Goal: Information Seeking & Learning: Learn about a topic

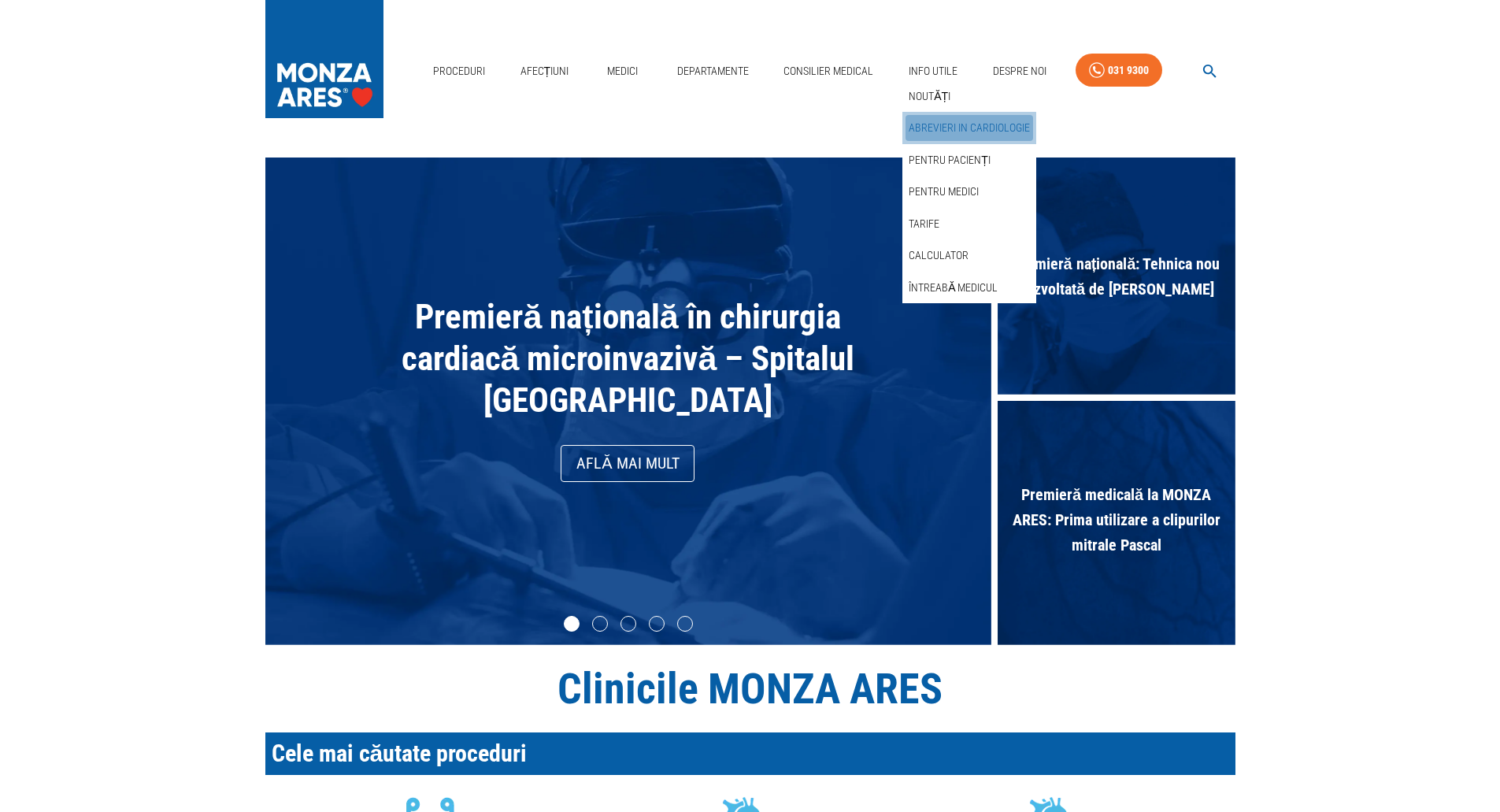
click at [939, 130] on link "Abrevieri in cardiologie" at bounding box center [969, 128] width 128 height 26
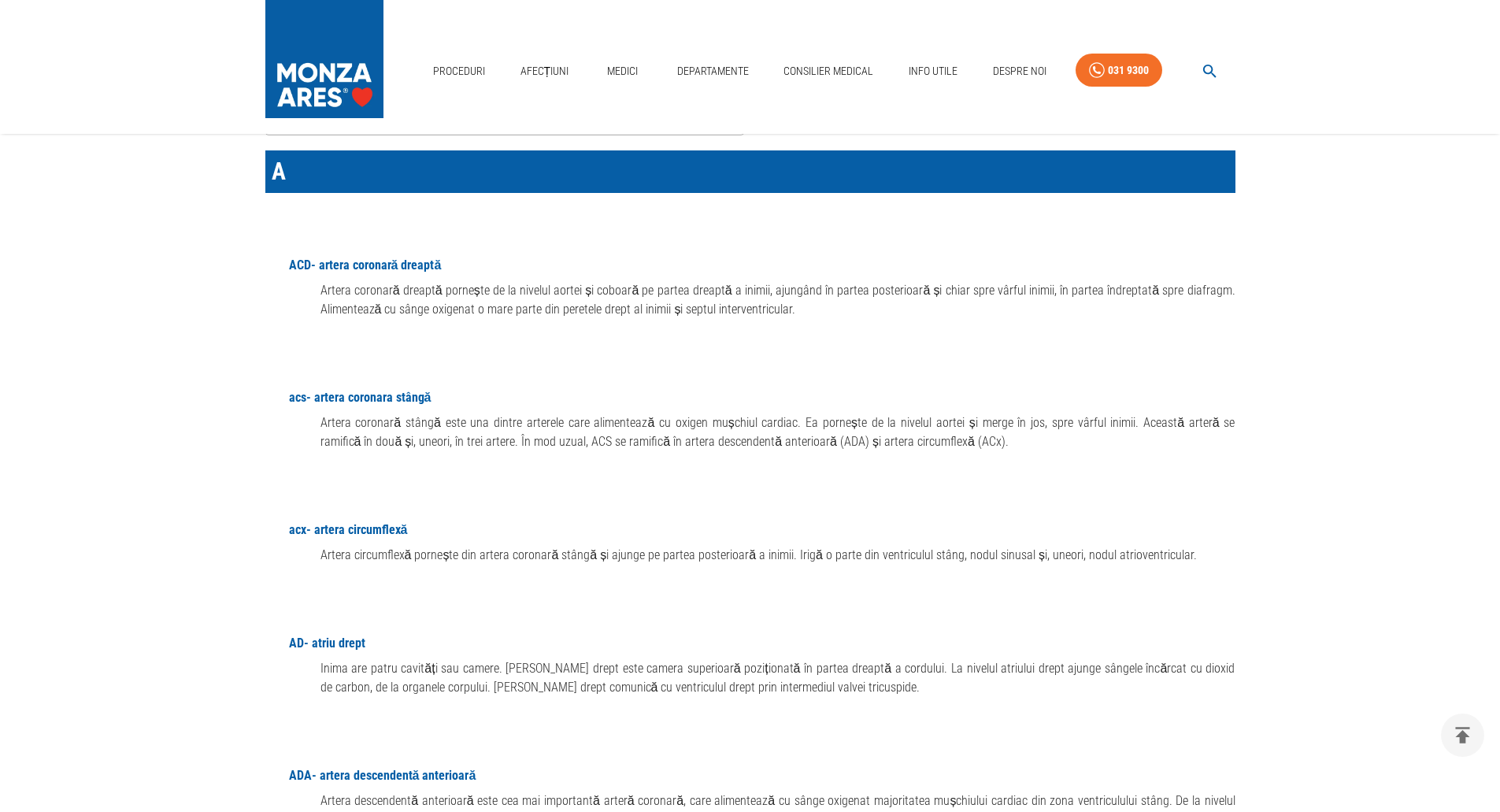
scroll to position [158, 0]
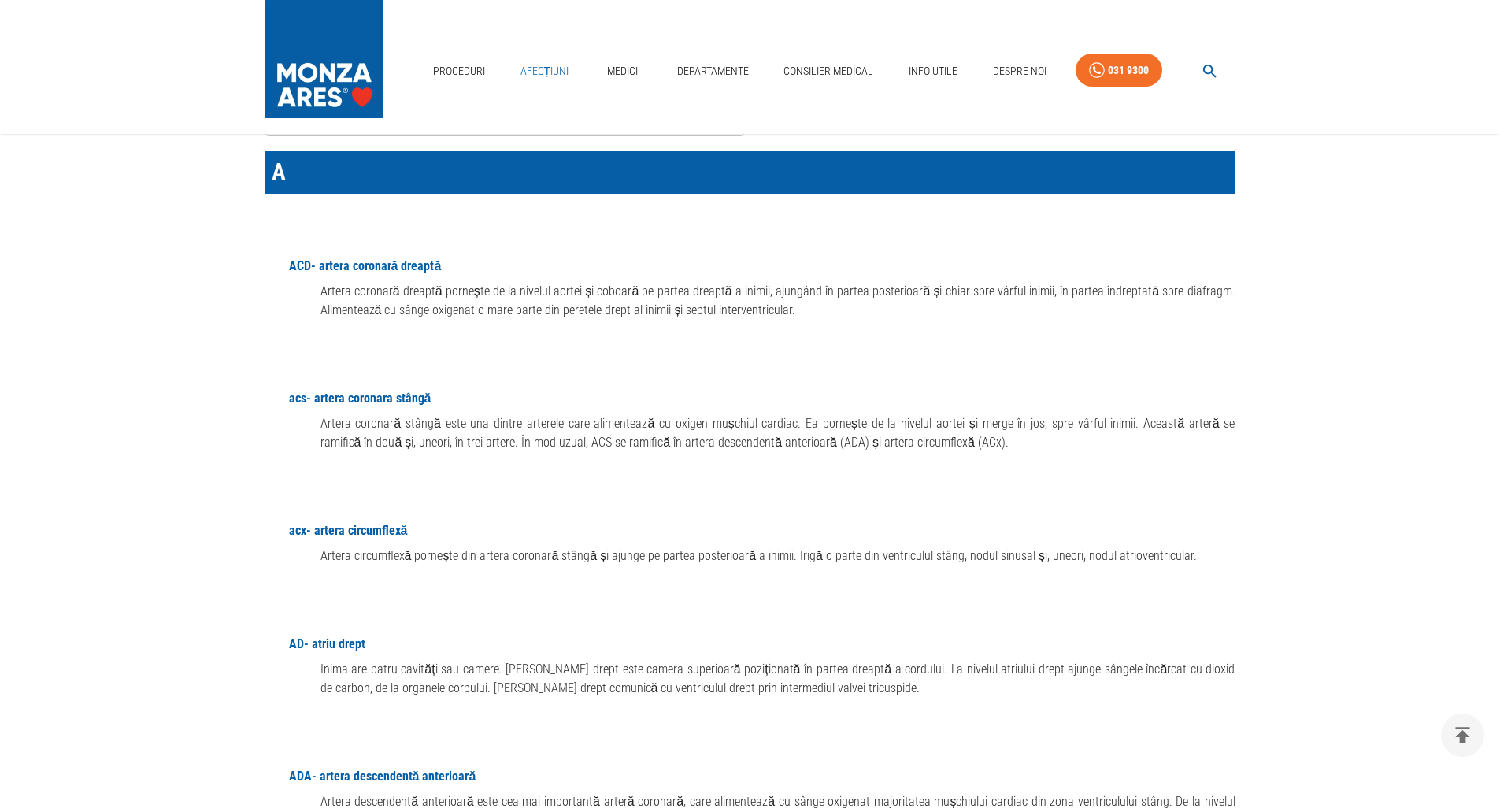
click at [545, 67] on link "Afecțiuni" at bounding box center [545, 71] width 62 height 32
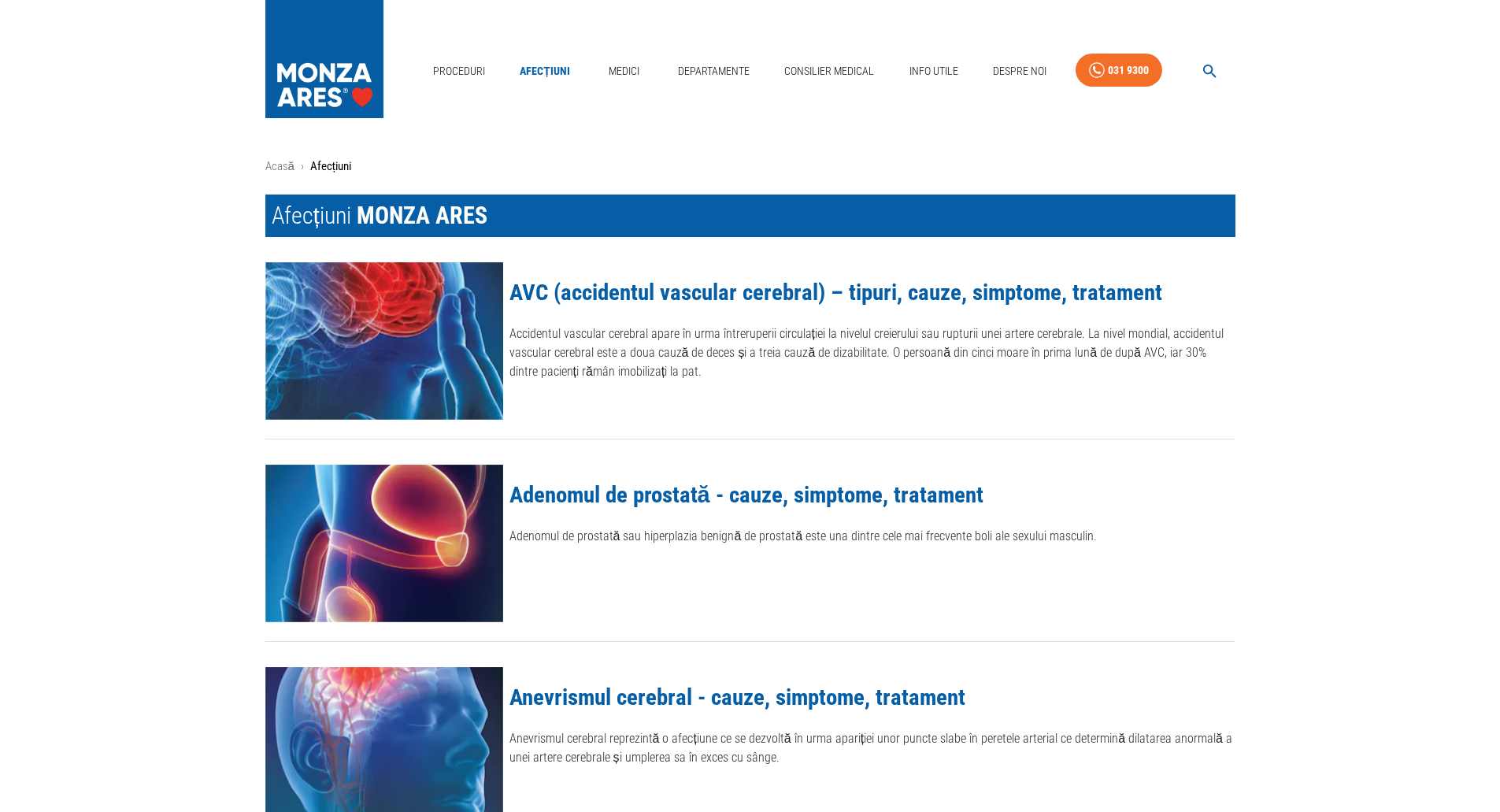
click at [395, 329] on img at bounding box center [384, 341] width 238 height 158
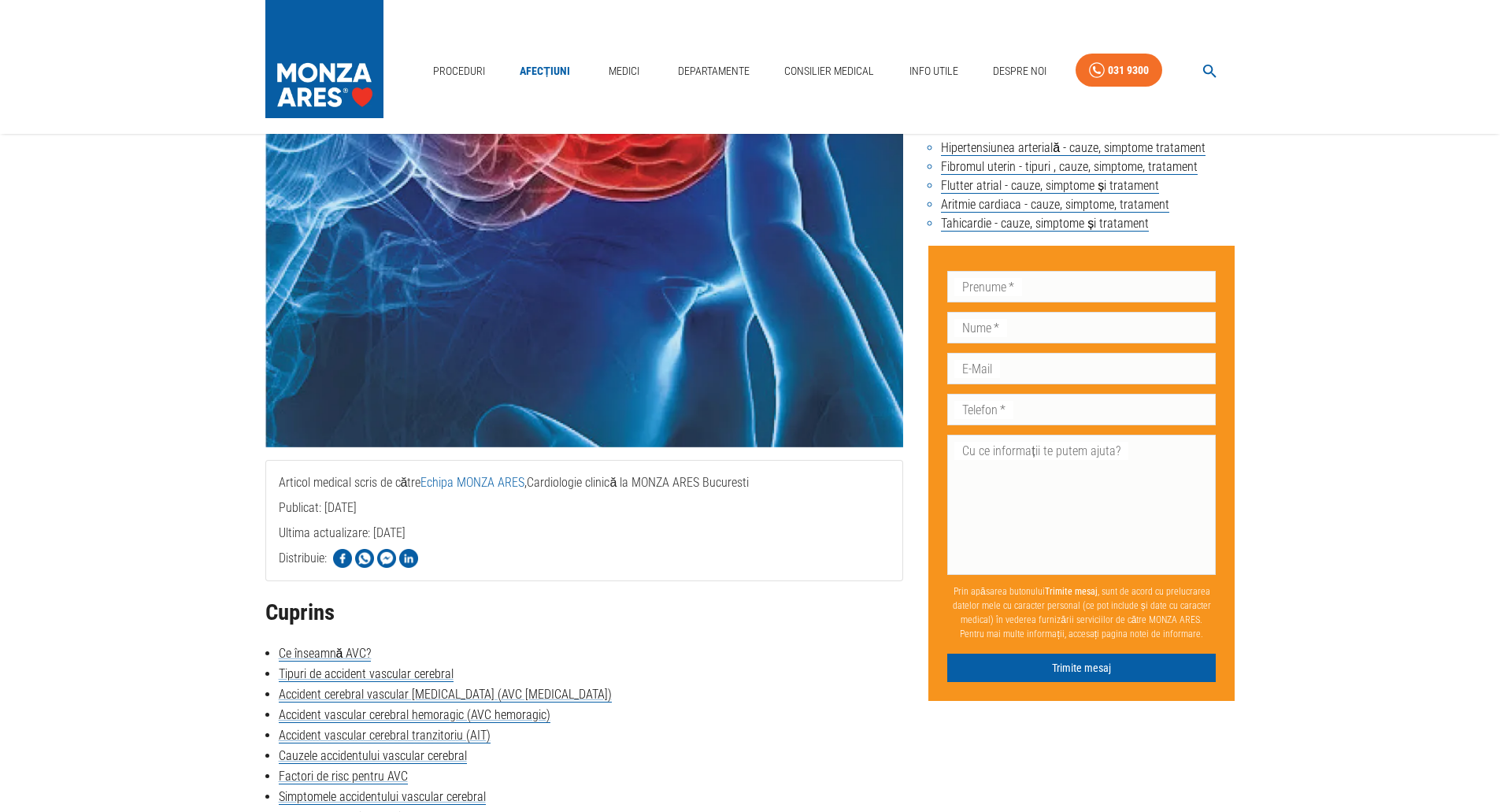
scroll to position [78, 0]
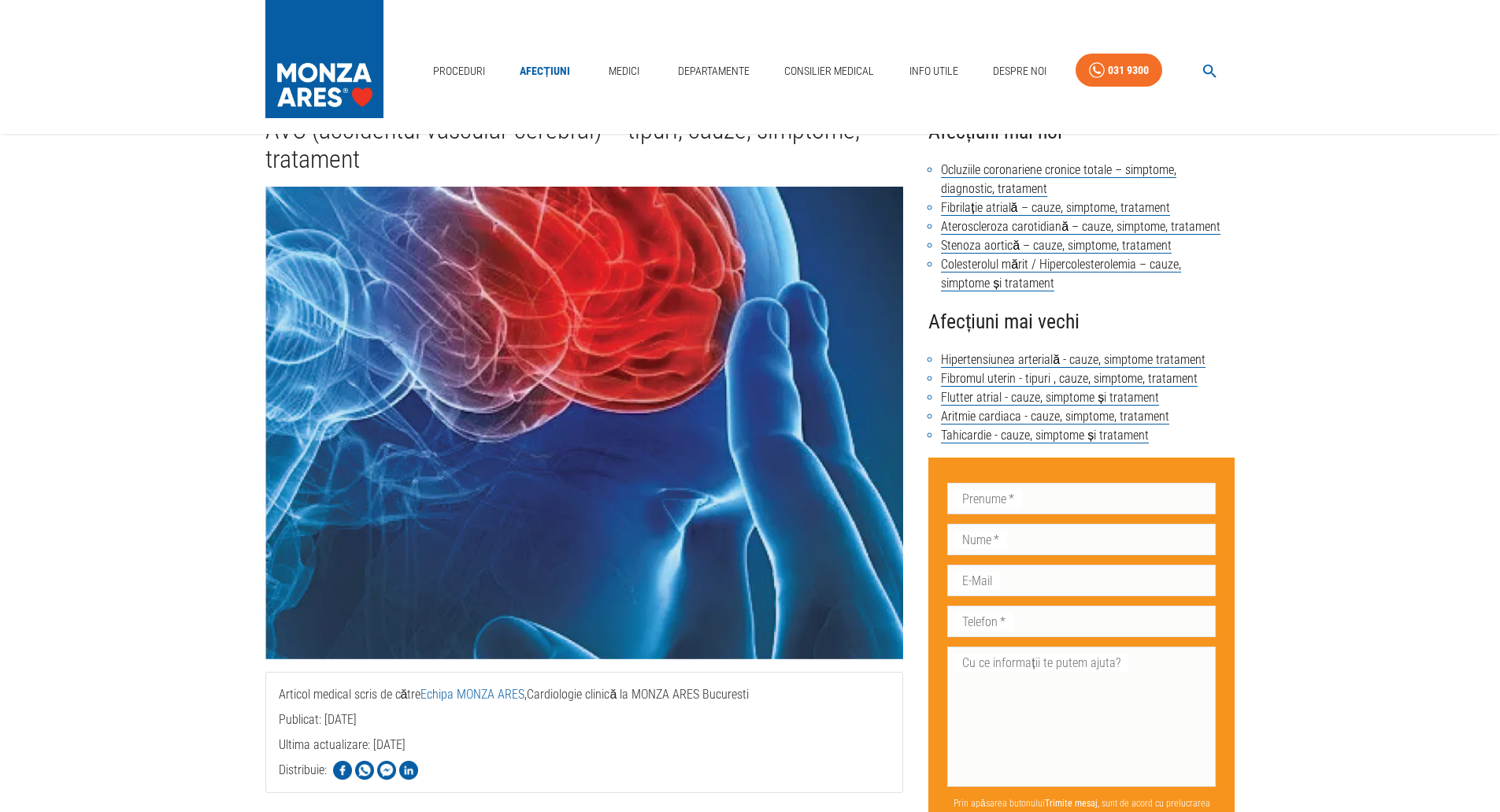
click at [540, 67] on link "Afecțiuni" at bounding box center [545, 71] width 63 height 32
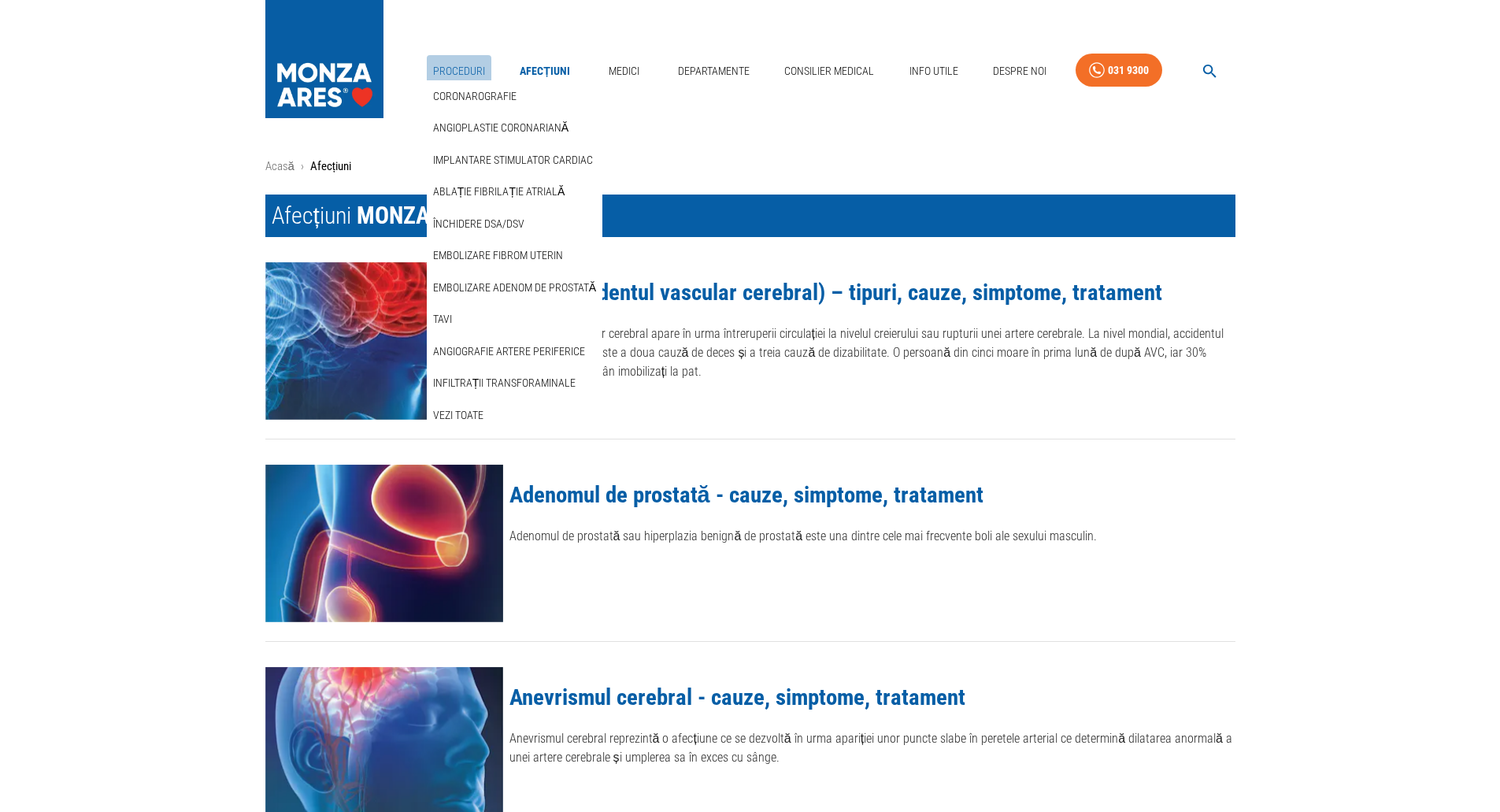
click at [453, 69] on link "Proceduri" at bounding box center [459, 71] width 64 height 32
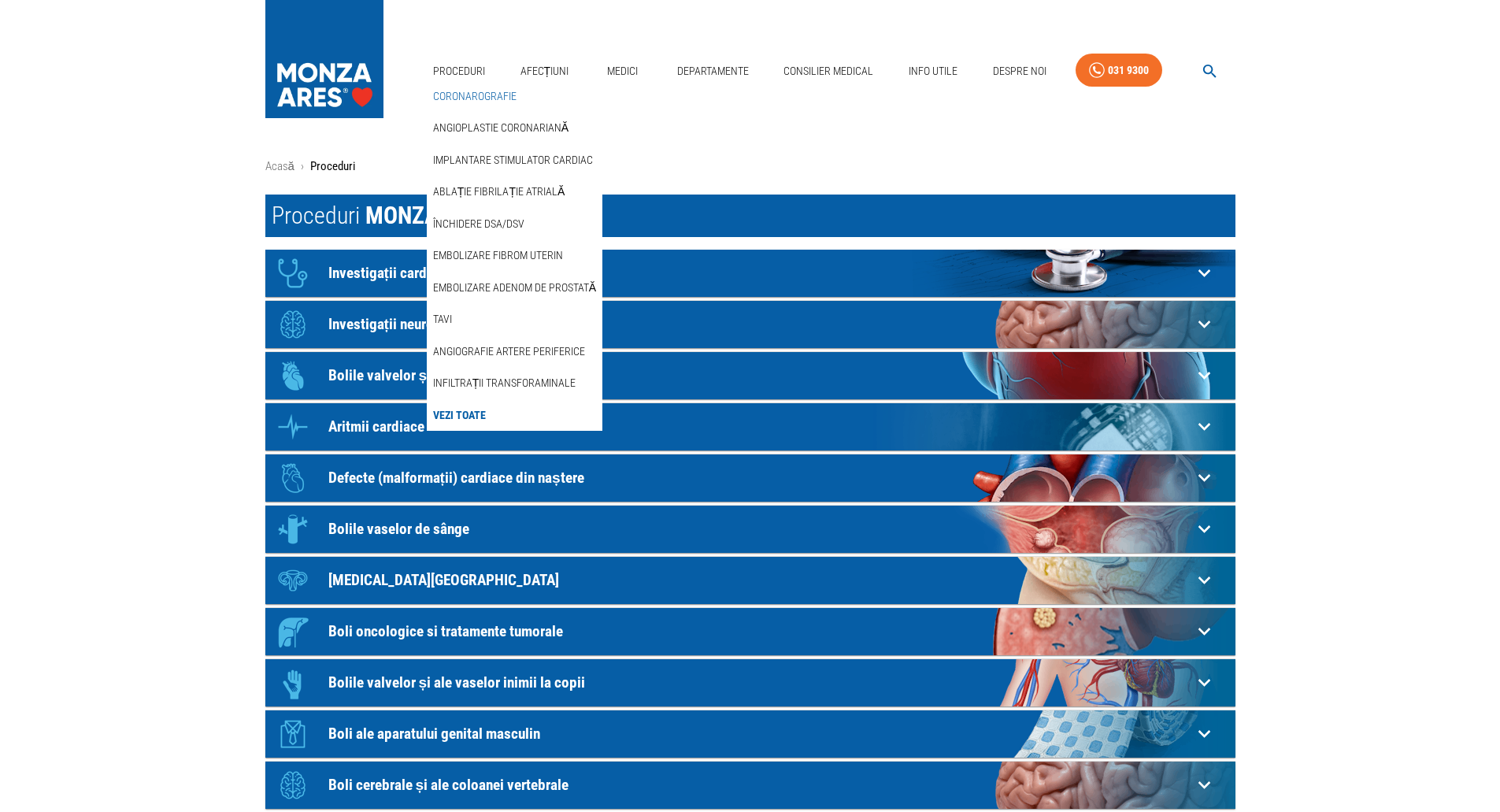
click at [456, 93] on link "Coronarografie" at bounding box center [475, 96] width 90 height 26
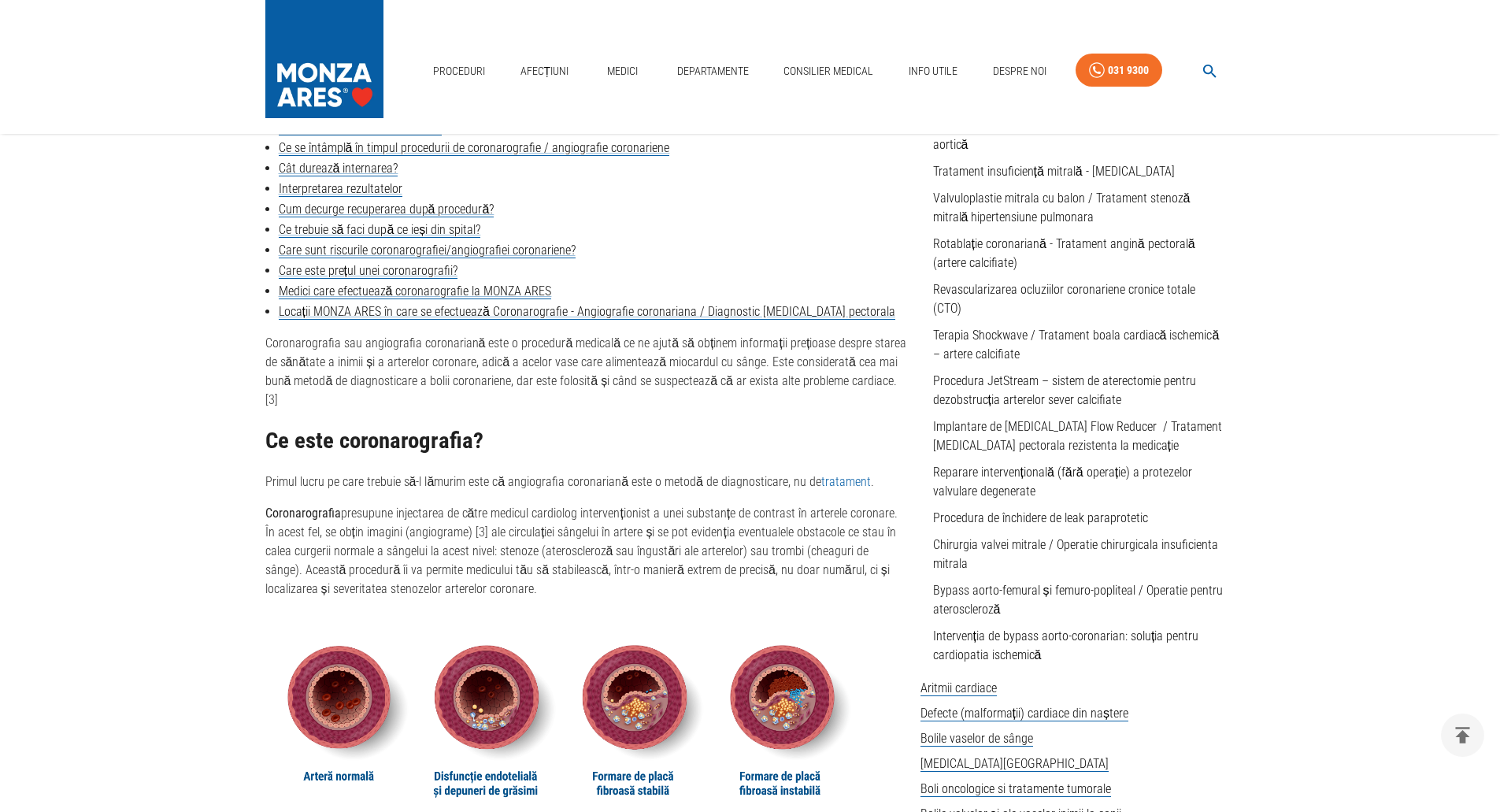
scroll to position [315, 0]
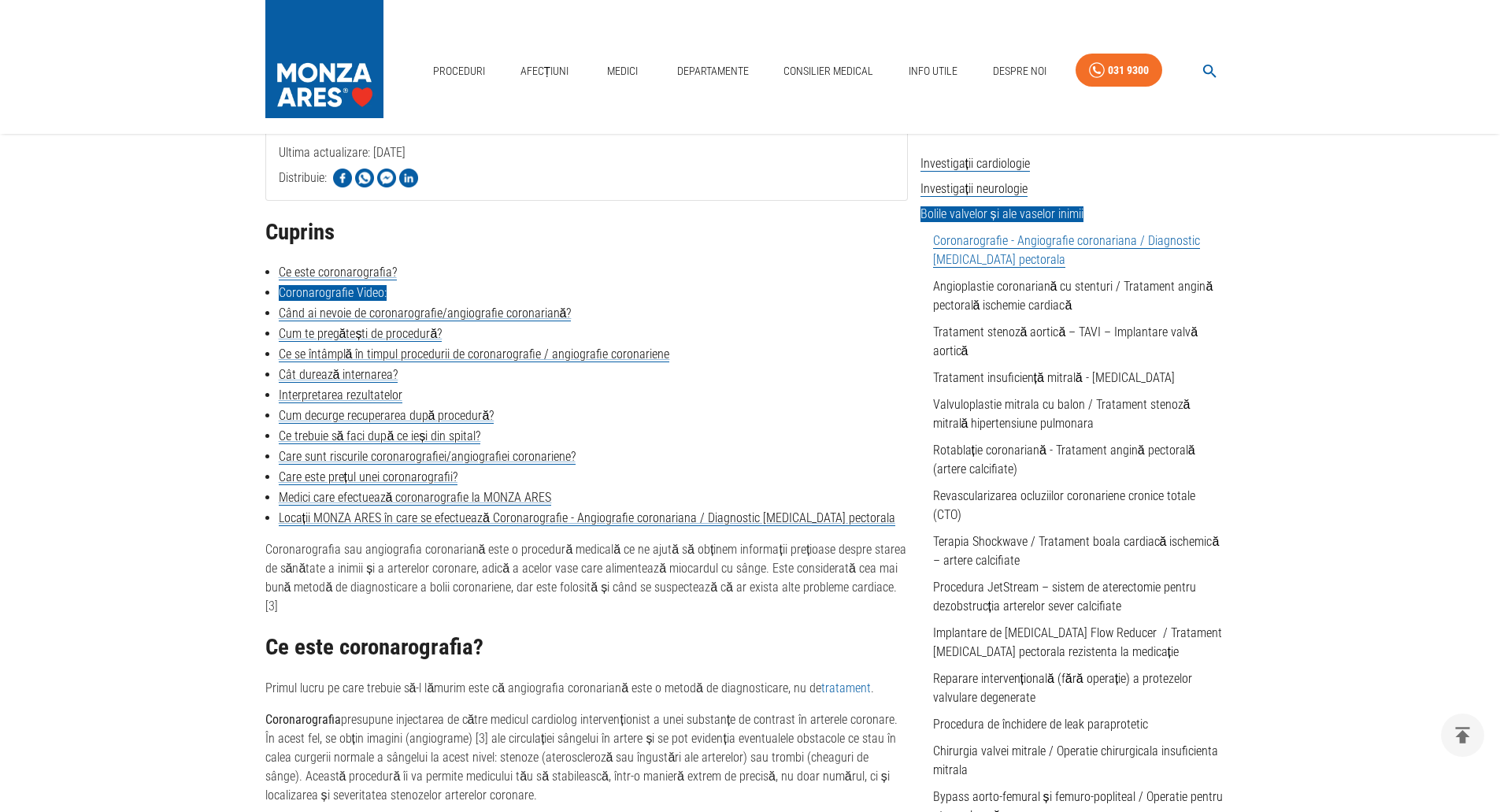
click at [348, 295] on link "Coronarografie Video:" at bounding box center [333, 293] width 108 height 16
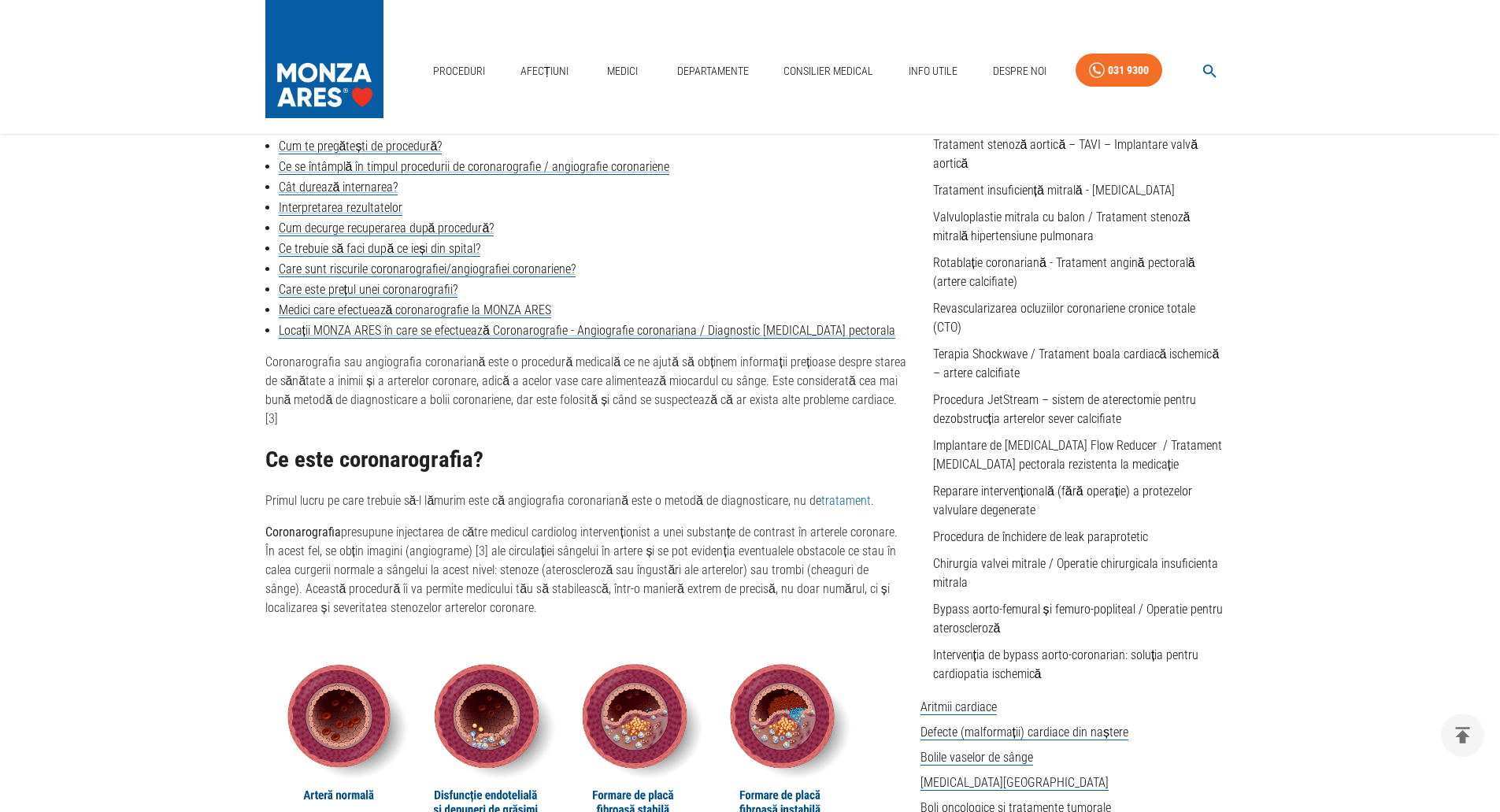
scroll to position [109, 0]
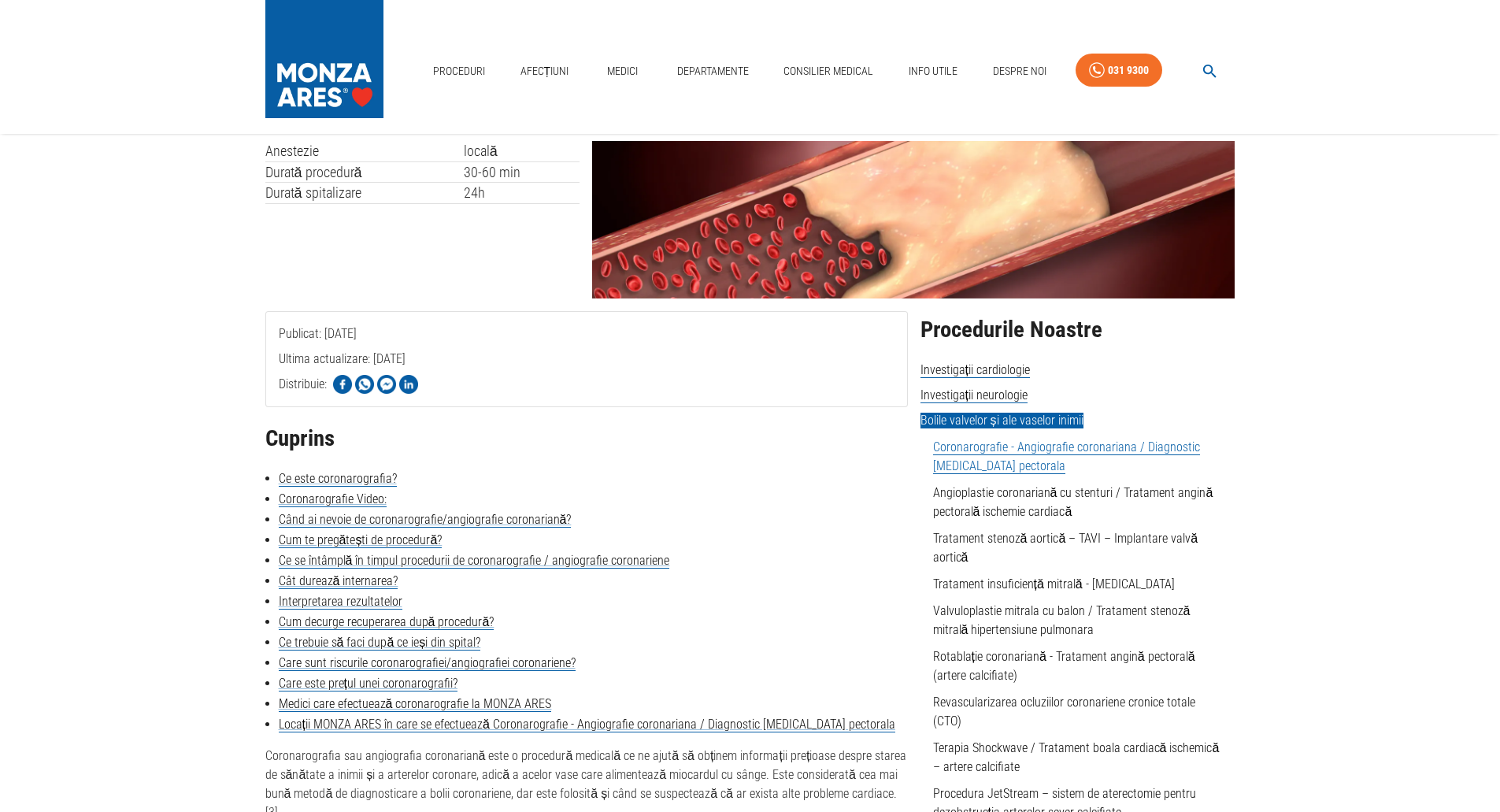
click at [285, 49] on img at bounding box center [324, 55] width 118 height 110
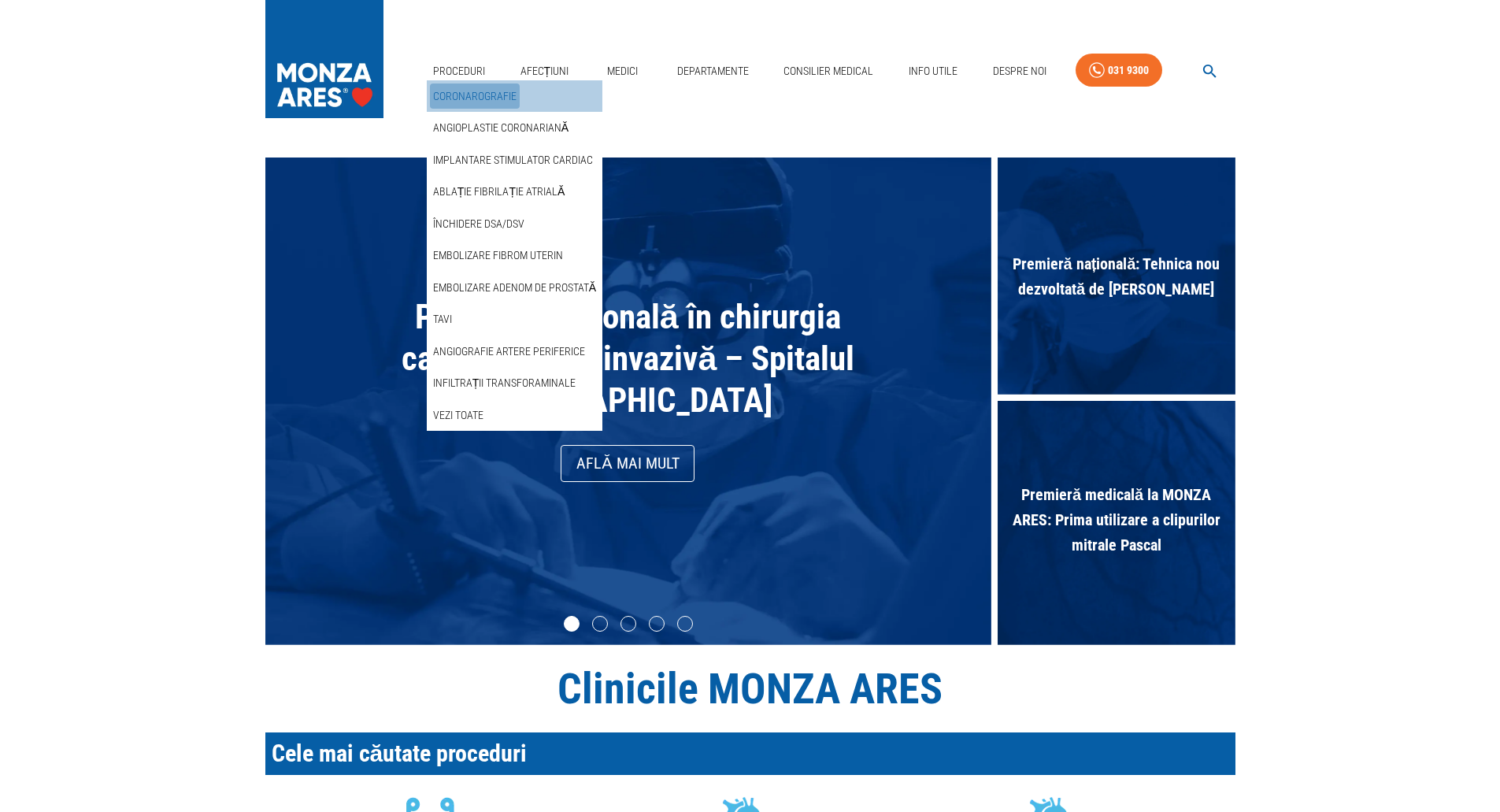
click at [459, 87] on link "Coronarografie" at bounding box center [475, 96] width 90 height 26
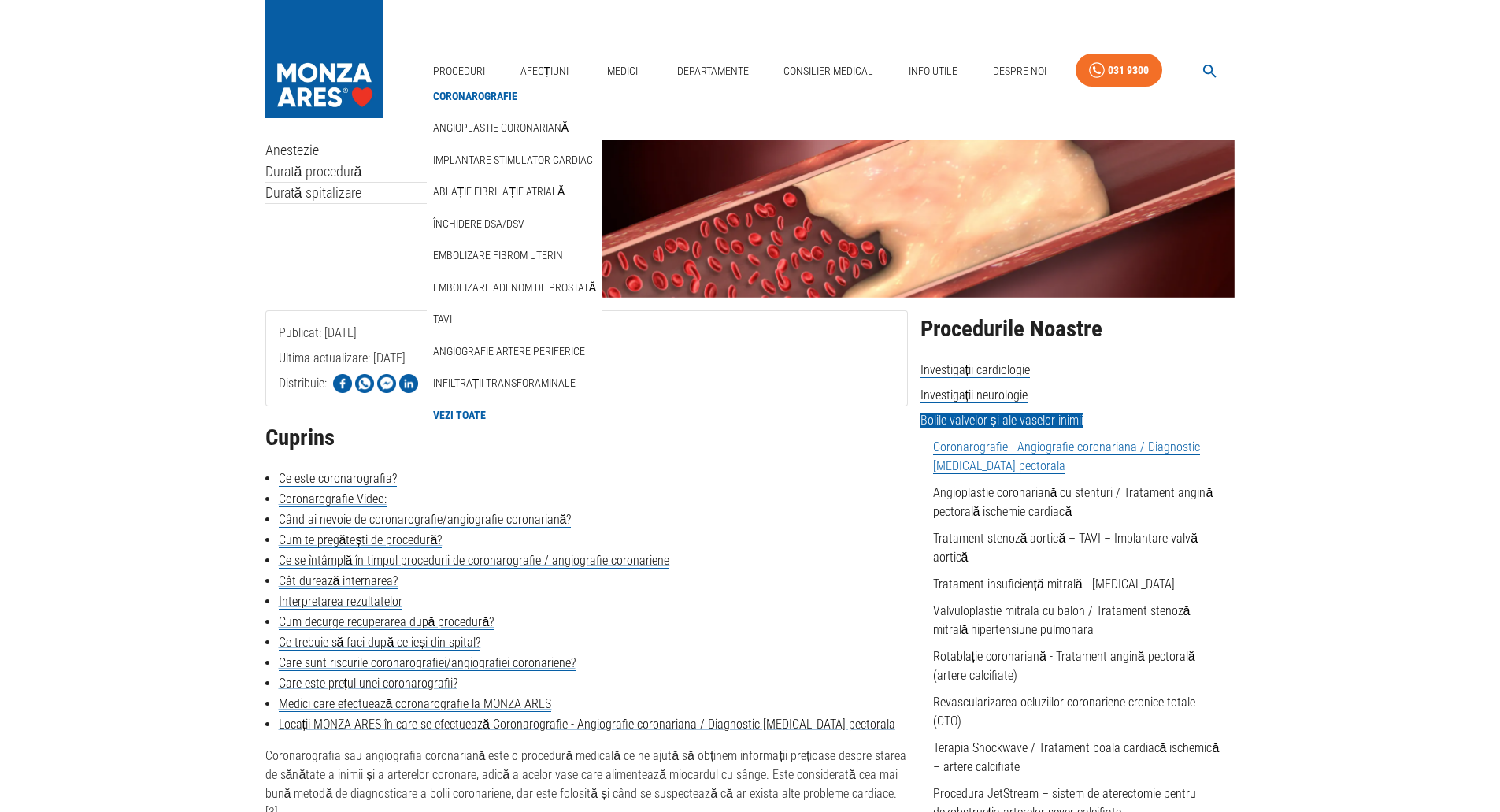
scroll to position [236, 0]
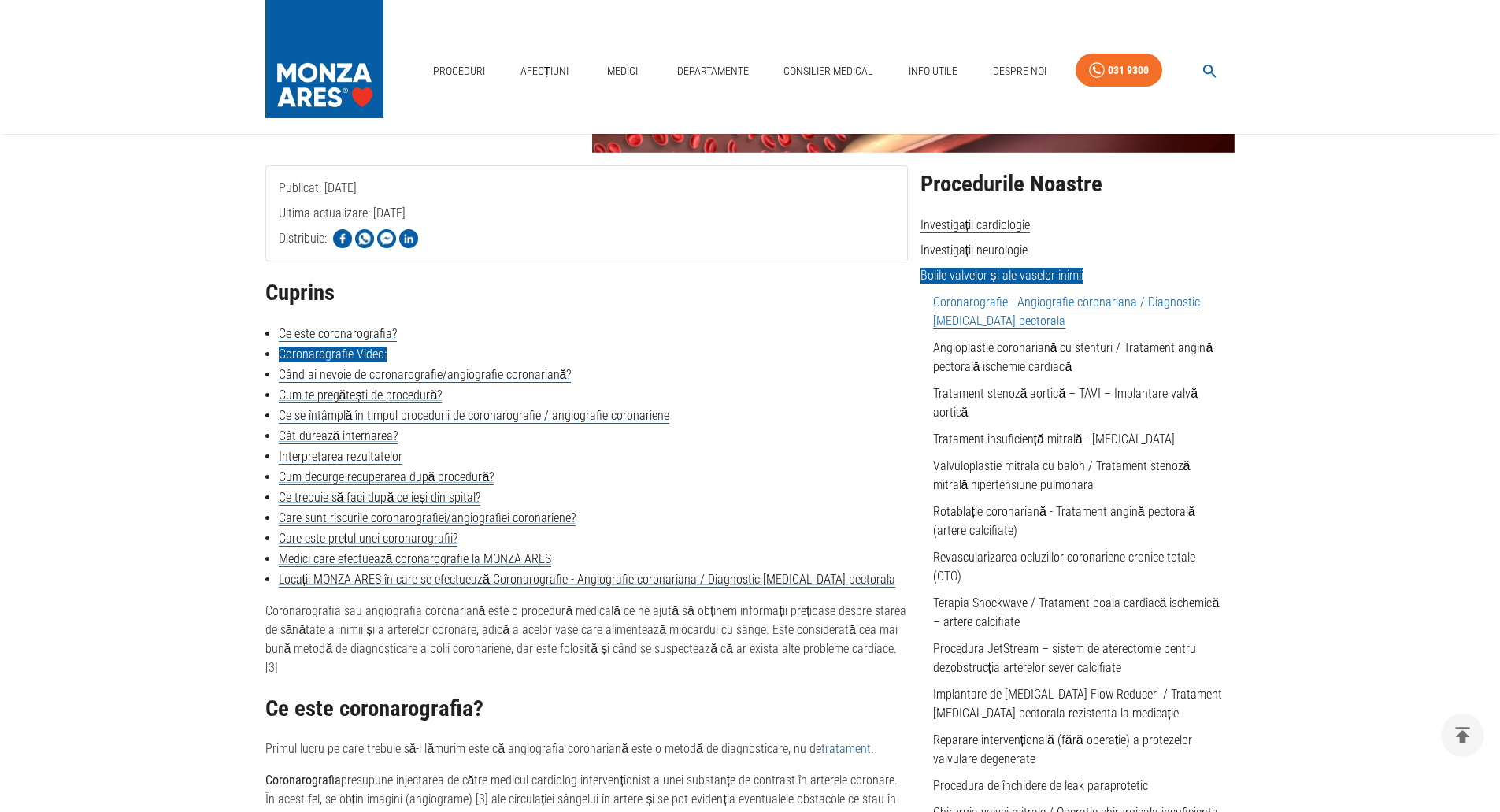
click at [323, 351] on link "Coronarografie Video:" at bounding box center [333, 354] width 108 height 16
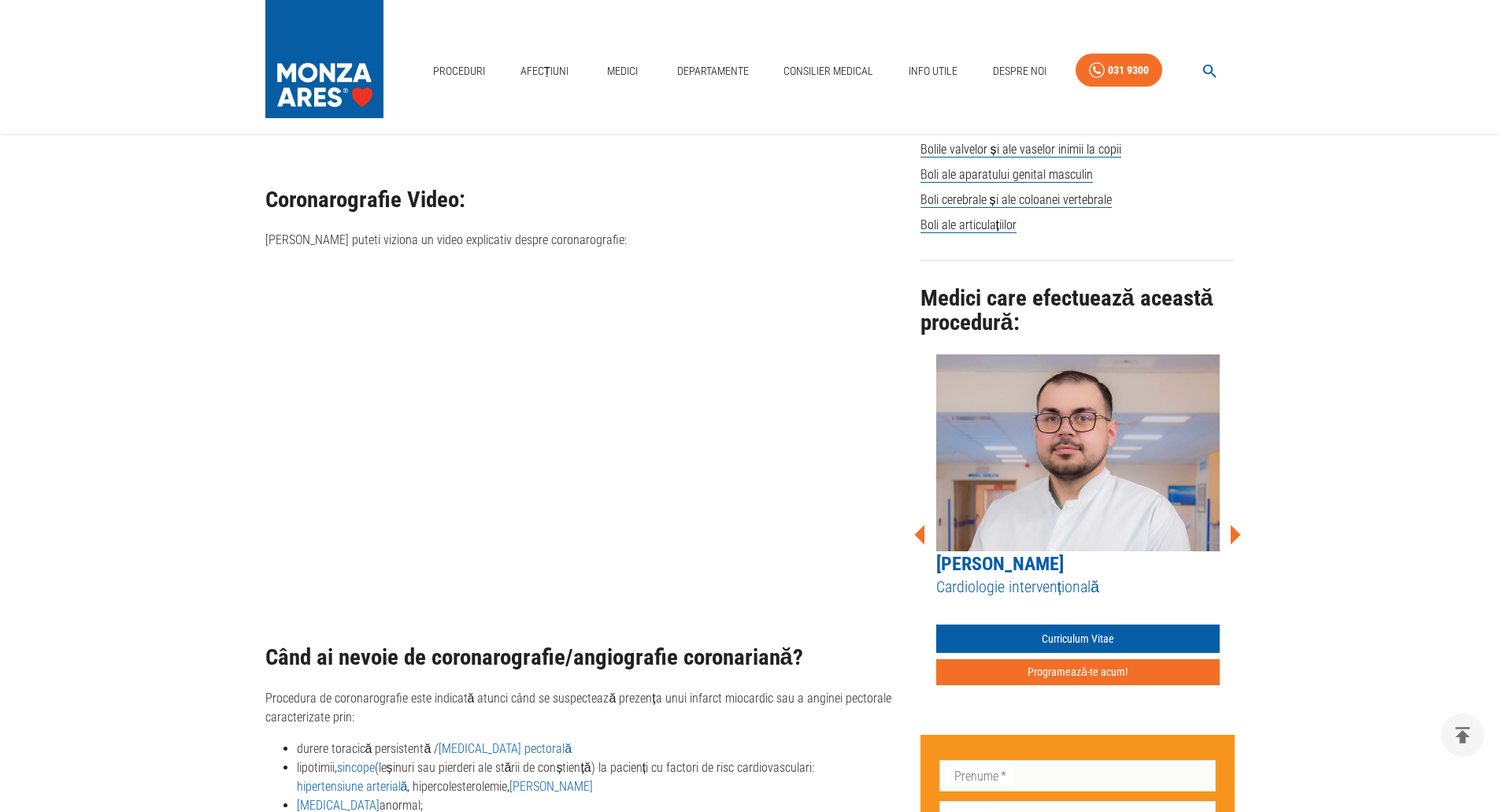
scroll to position [1193, 0]
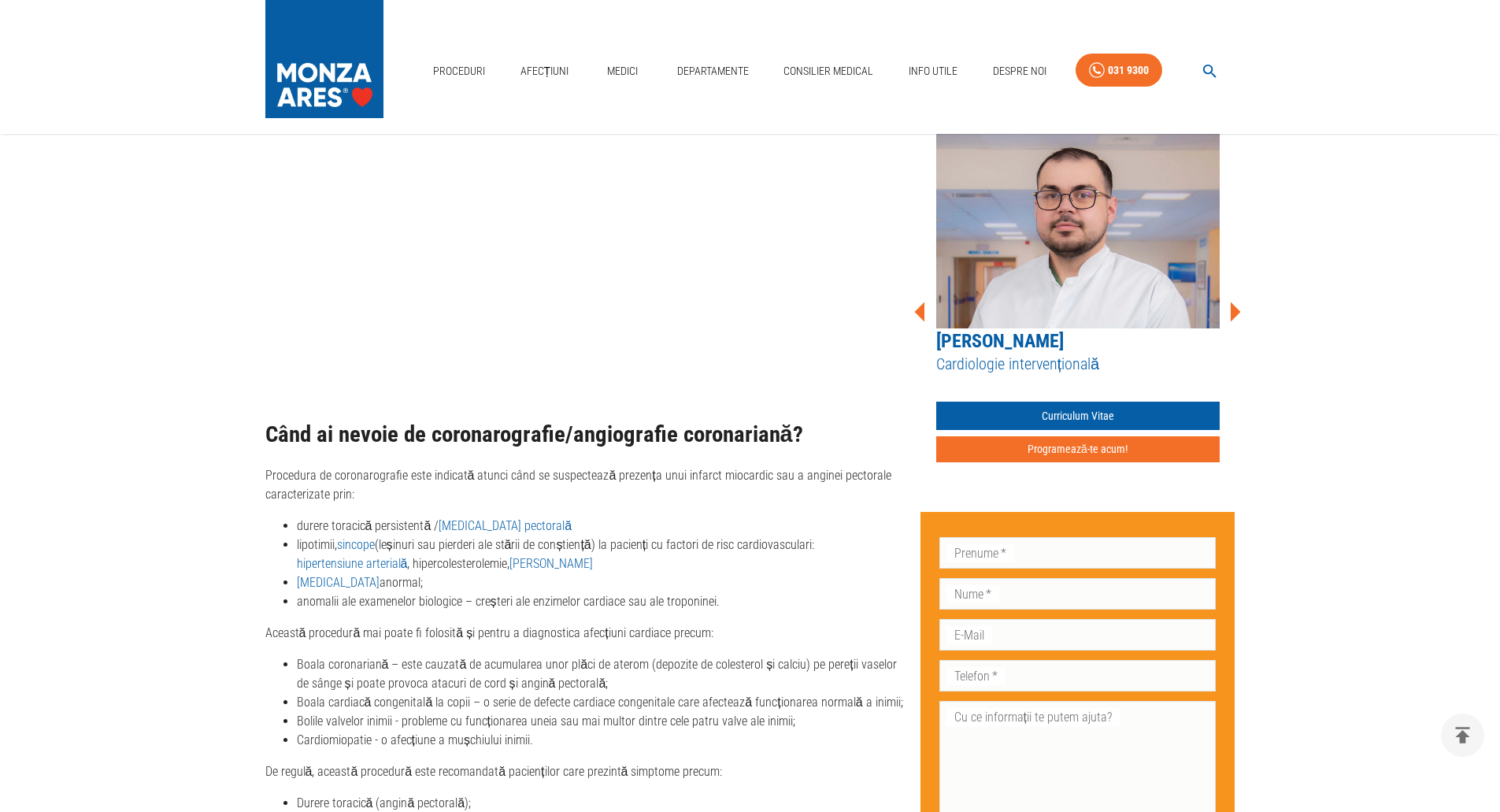
scroll to position [1429, 0]
